Goal: Find contact information: Find contact information

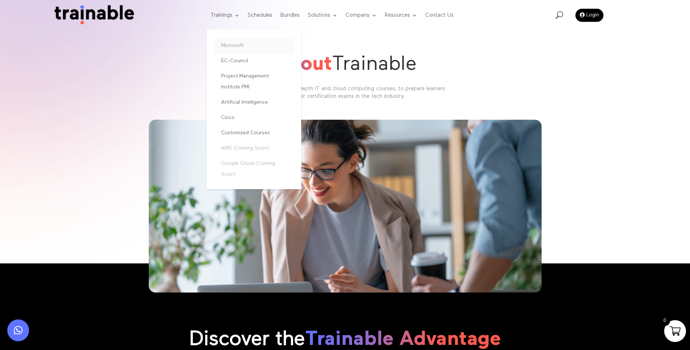
click at [237, 46] on link "Microsoft" at bounding box center [254, 45] width 80 height 15
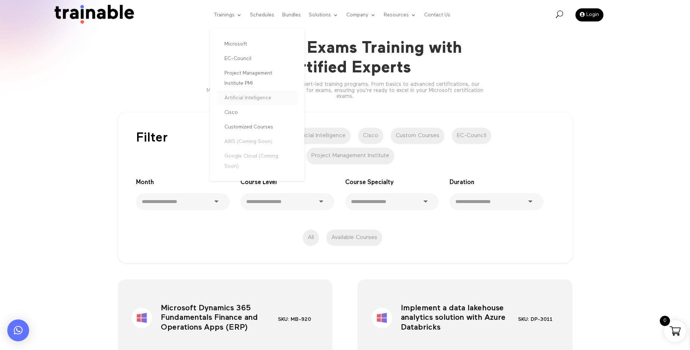
click at [239, 95] on link "Artificial Intelligence" at bounding box center [257, 98] width 80 height 15
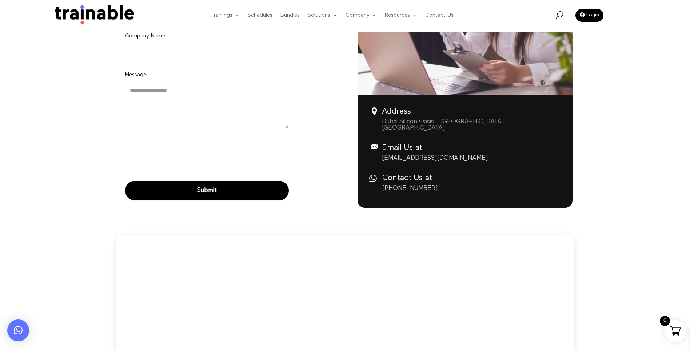
scroll to position [242, 0]
